Goal: Task Accomplishment & Management: Manage account settings

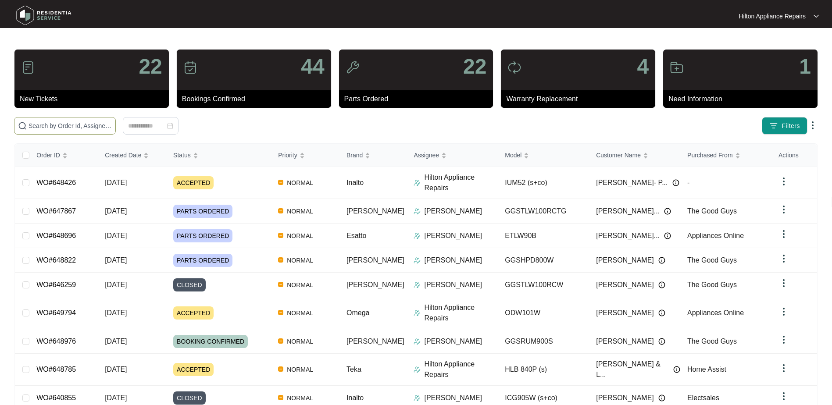
click at [54, 120] on span at bounding box center [65, 126] width 102 height 18
paste input "649794"
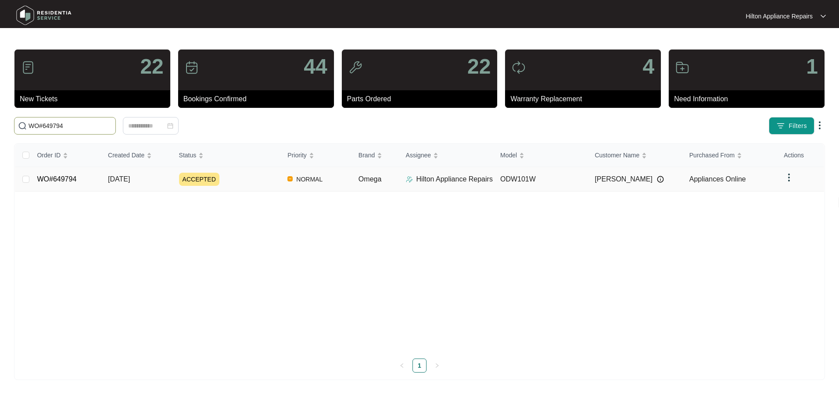
type input "WO#649794"
drag, startPoint x: 119, startPoint y: 175, endPoint x: 125, endPoint y: 179, distance: 6.6
click at [120, 176] on span "[DATE]" at bounding box center [119, 178] width 22 height 7
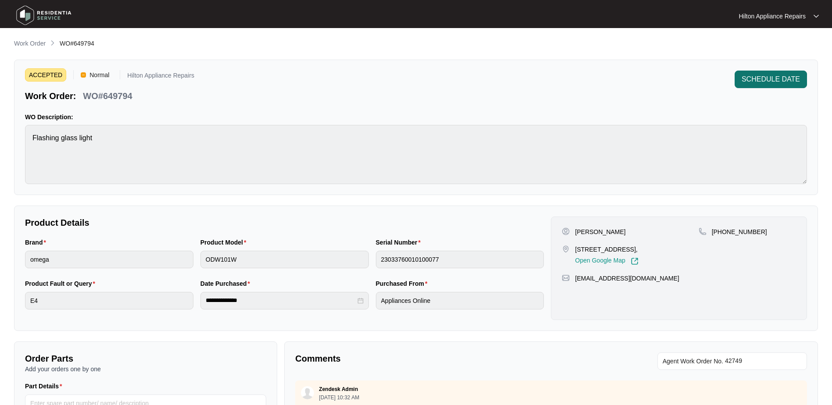
click at [765, 79] on span "SCHEDULE DATE" at bounding box center [771, 79] width 58 height 11
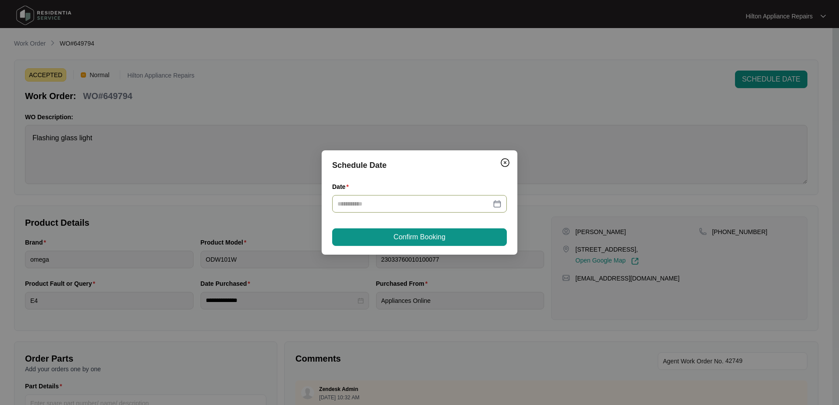
click at [494, 204] on div at bounding box center [419, 204] width 164 height 10
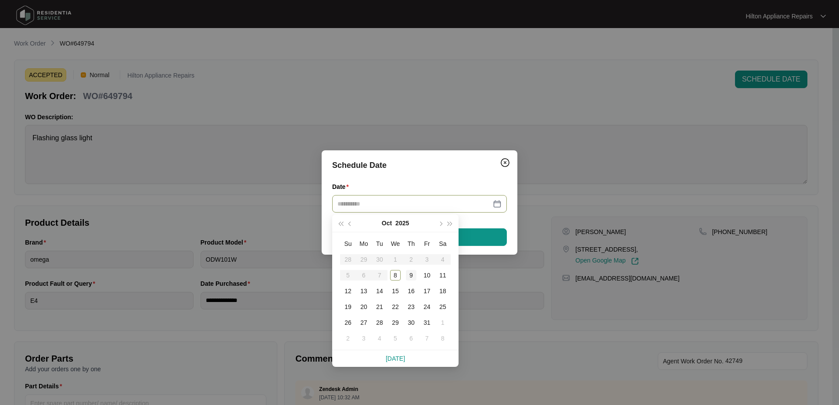
click at [409, 275] on div "9" at bounding box center [411, 275] width 11 height 11
type input "**********"
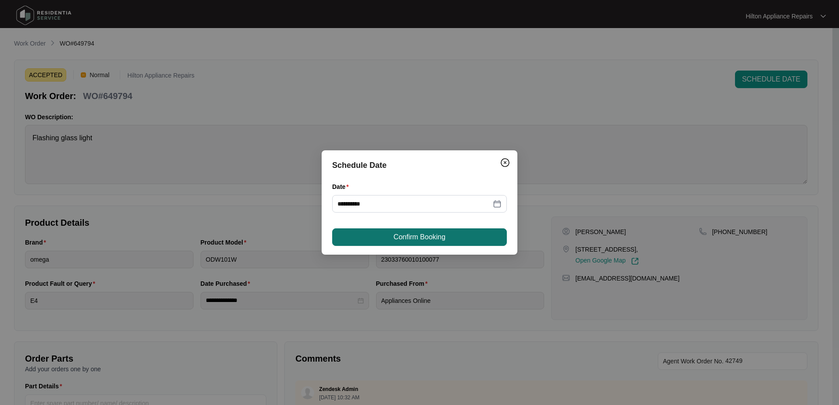
click at [426, 235] on span "Confirm Booking" at bounding box center [419, 237] width 52 height 11
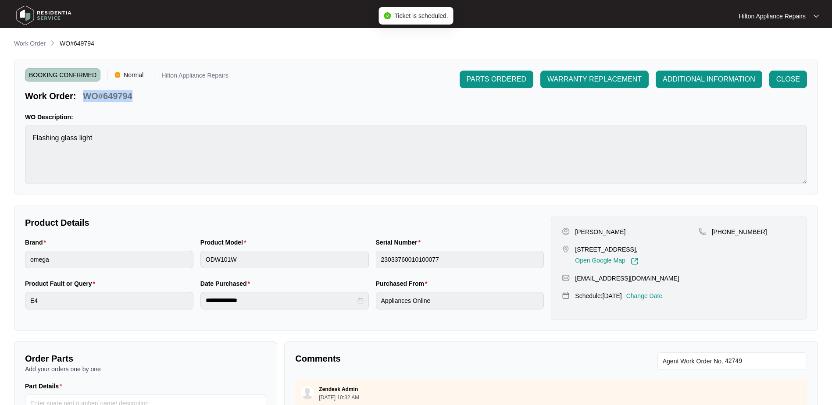
drag, startPoint x: 138, startPoint y: 96, endPoint x: 83, endPoint y: 96, distance: 54.4
click at [83, 96] on div "Work Order: WO#649794" at bounding box center [127, 94] width 204 height 15
copy p "WO#649794"
drag, startPoint x: 25, startPoint y: 41, endPoint x: 31, endPoint y: 46, distance: 8.1
click at [25, 41] on p "Work Order" at bounding box center [30, 43] width 32 height 9
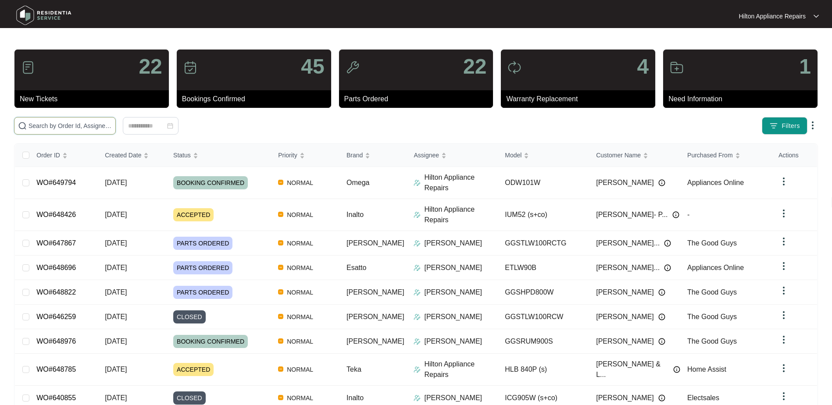
click at [39, 127] on input "text" at bounding box center [70, 126] width 83 height 10
paste input "WO#649794"
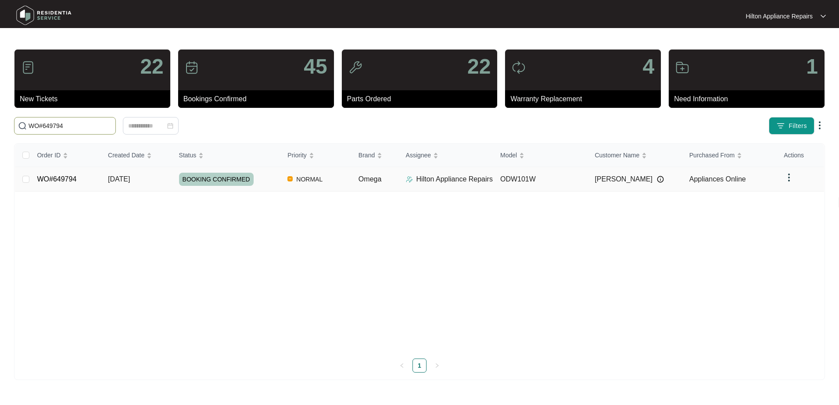
type input "WO#649794"
click at [189, 124] on span "Re-assign Selected Tickets" at bounding box center [172, 126] width 85 height 11
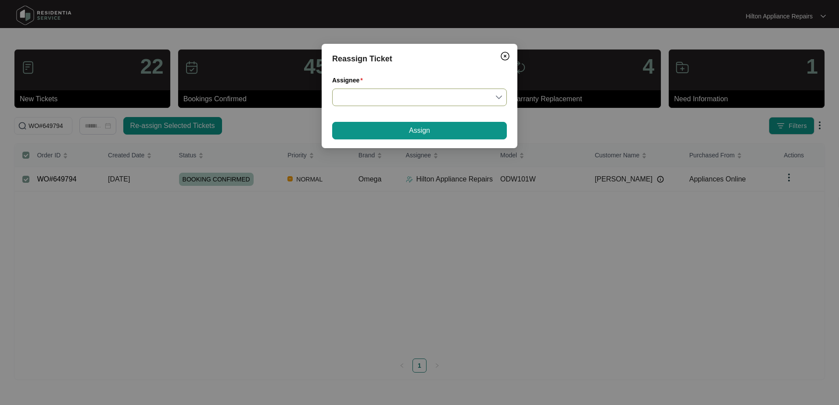
click at [500, 96] on input "Assignee" at bounding box center [419, 97] width 164 height 17
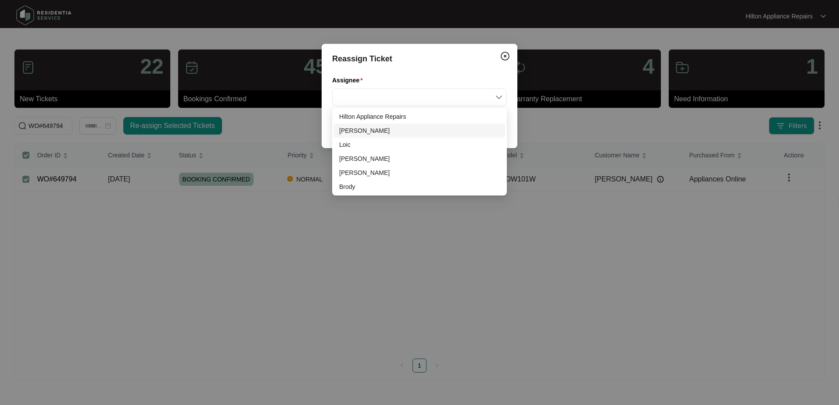
click at [355, 132] on div "[PERSON_NAME]" at bounding box center [419, 131] width 161 height 10
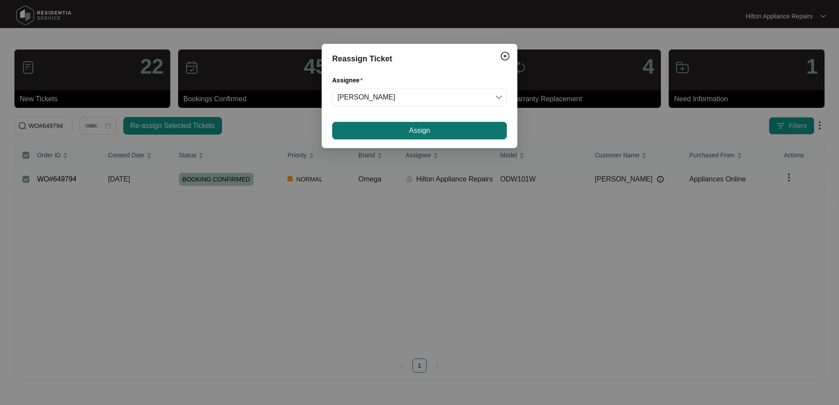
click at [412, 129] on span "Assign" at bounding box center [419, 130] width 21 height 11
